Goal: Transaction & Acquisition: Purchase product/service

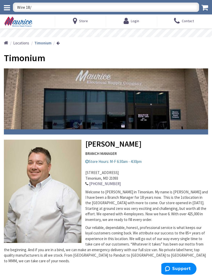
type input "Wire 18/2"
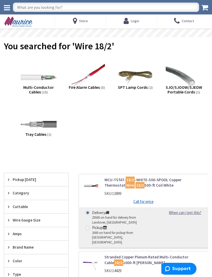
click at [44, 90] on span "(15)" at bounding box center [45, 92] width 6 height 5
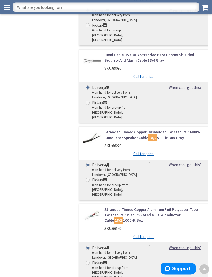
scroll to position [590, 0]
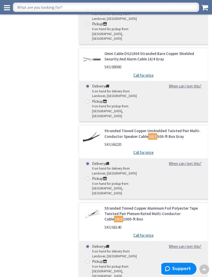
click at [199, 206] on link "Stranded Tinned Copper Aluminum Foil Polyester Tape Twisted Pair Plenum Rated M…" at bounding box center [153, 214] width 99 height 17
